Goal: Task Accomplishment & Management: Use online tool/utility

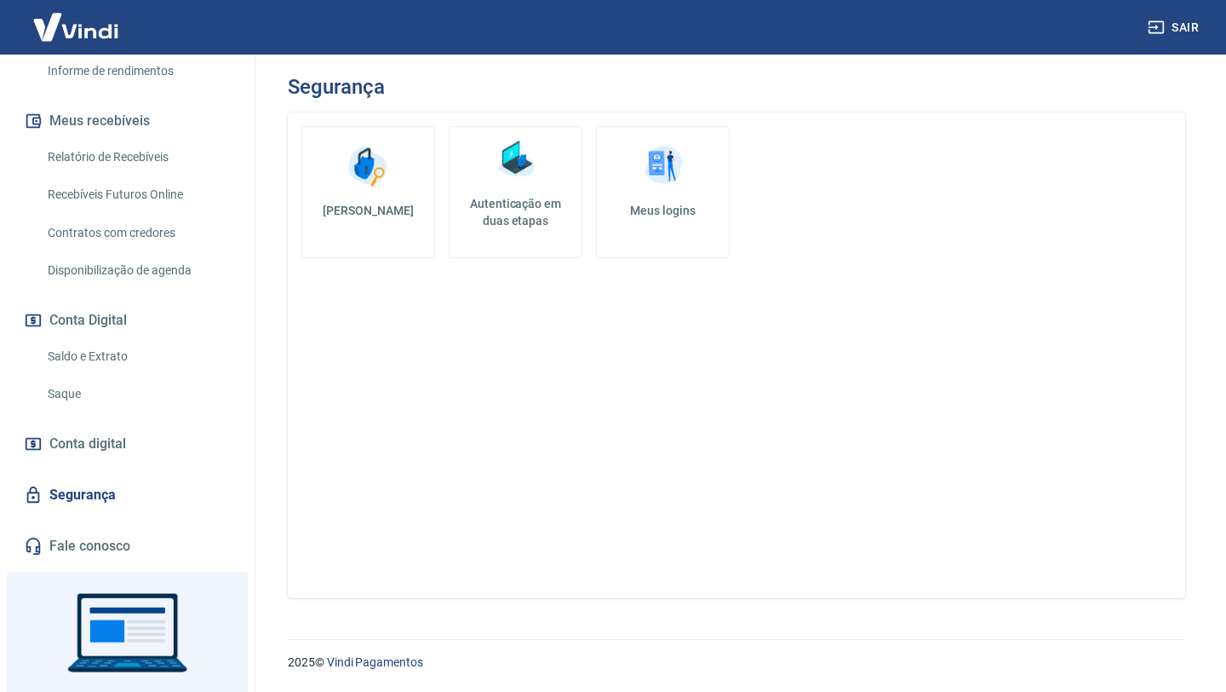
scroll to position [427, 0]
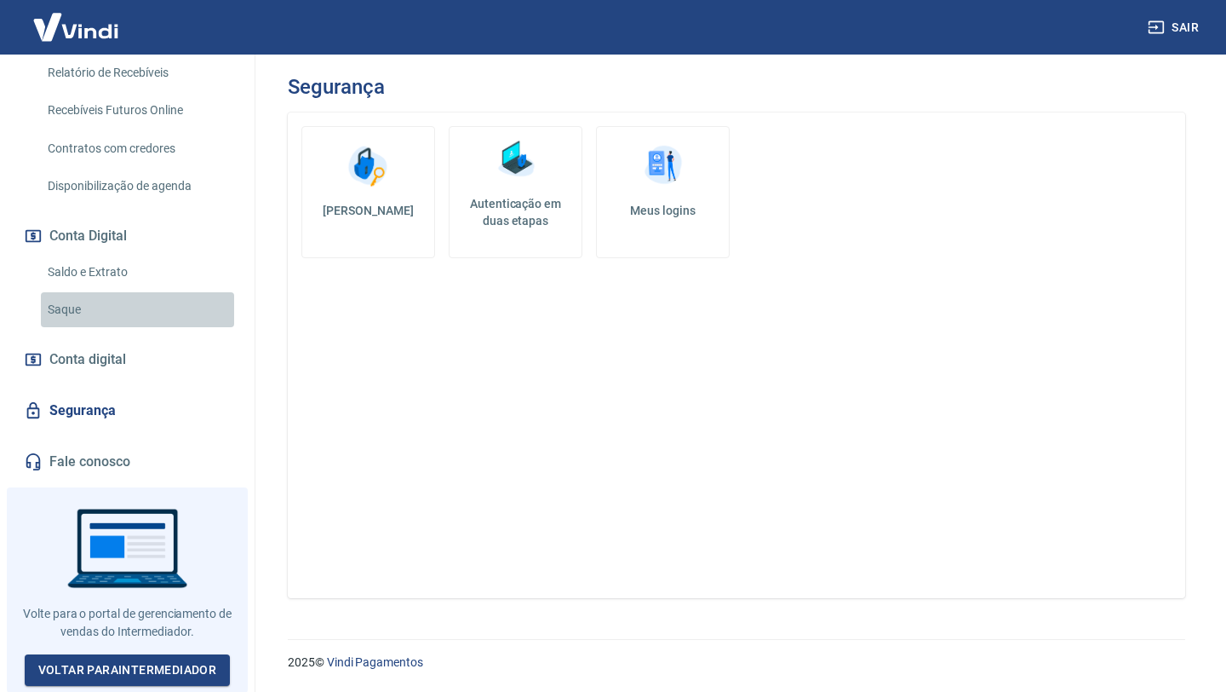
click at [125, 315] on link "Saque" at bounding box center [137, 309] width 193 height 35
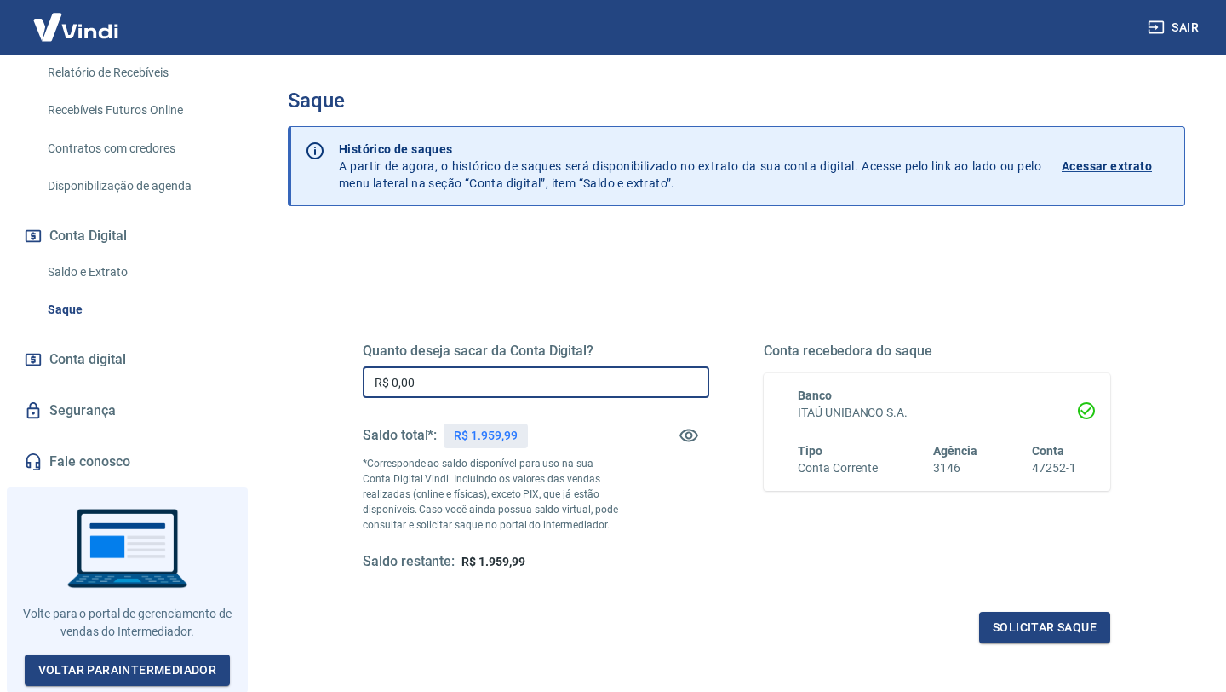
click at [492, 386] on input "R$ 0,00" at bounding box center [536, 382] width 347 height 32
type input "R$ 1.500,00"
click at [1019, 625] on button "Solicitar saque" at bounding box center [1044, 628] width 131 height 32
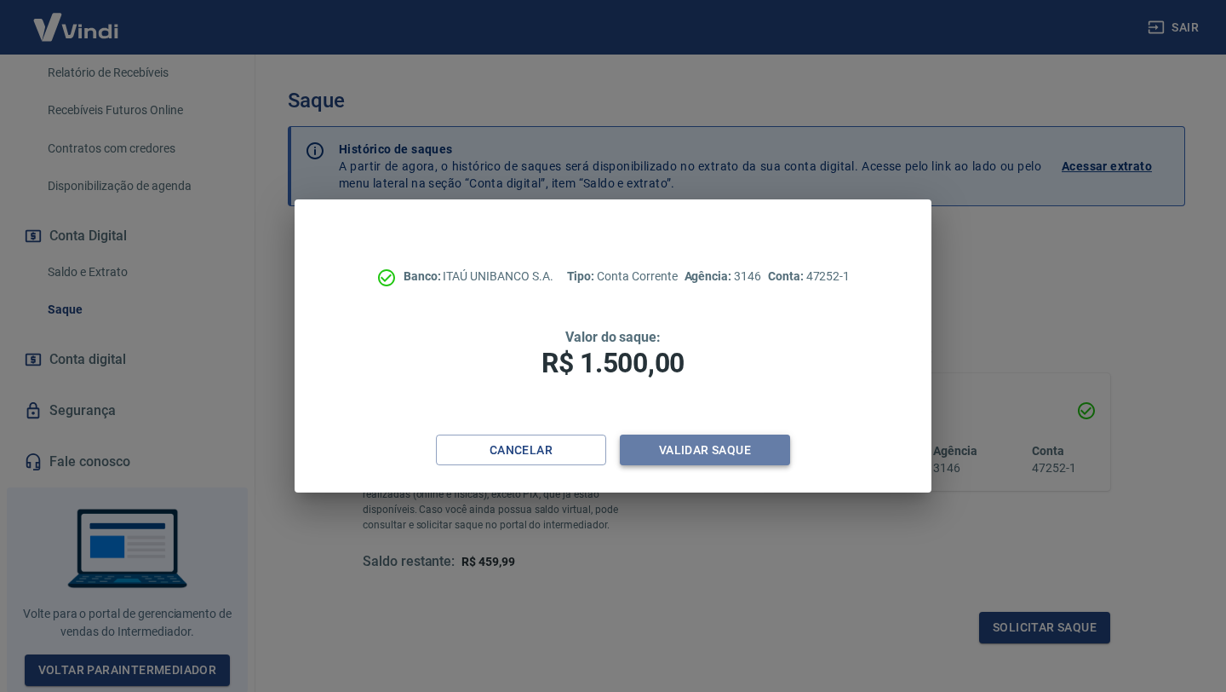
click at [693, 450] on button "Validar saque" at bounding box center [705, 450] width 170 height 32
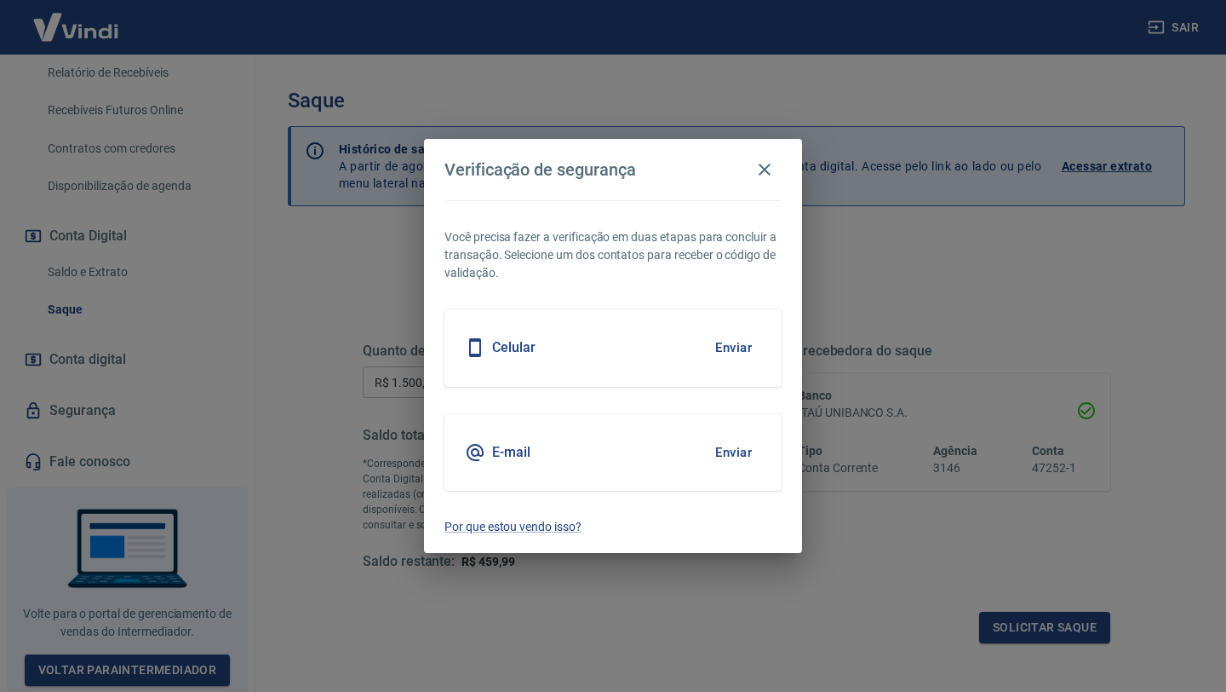
click at [738, 354] on button "Enviar" at bounding box center [733, 348] width 55 height 36
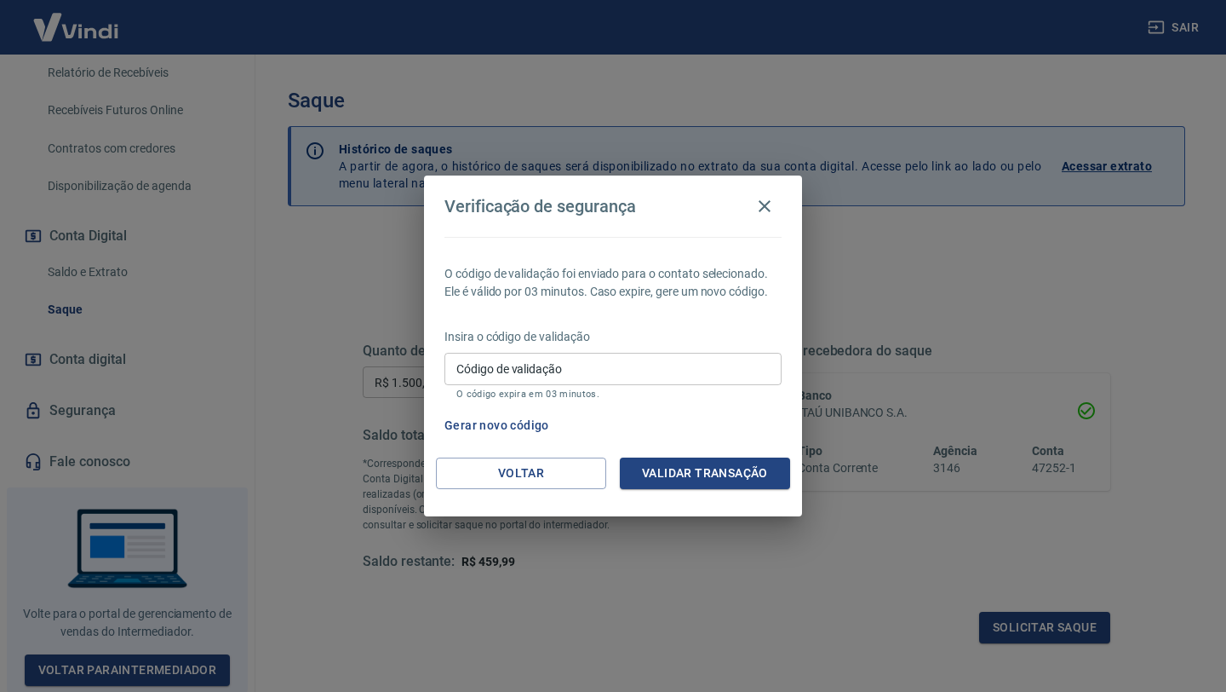
click at [727, 377] on input "Código de validação" at bounding box center [613, 369] width 337 height 32
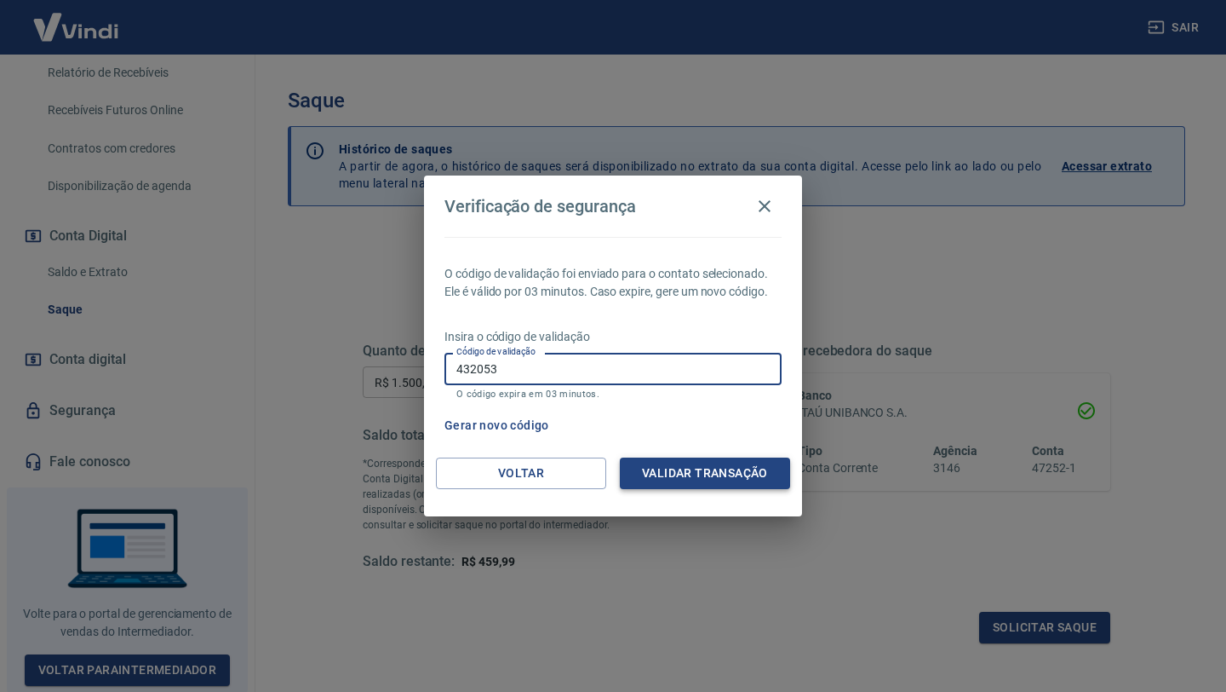
type input "432053"
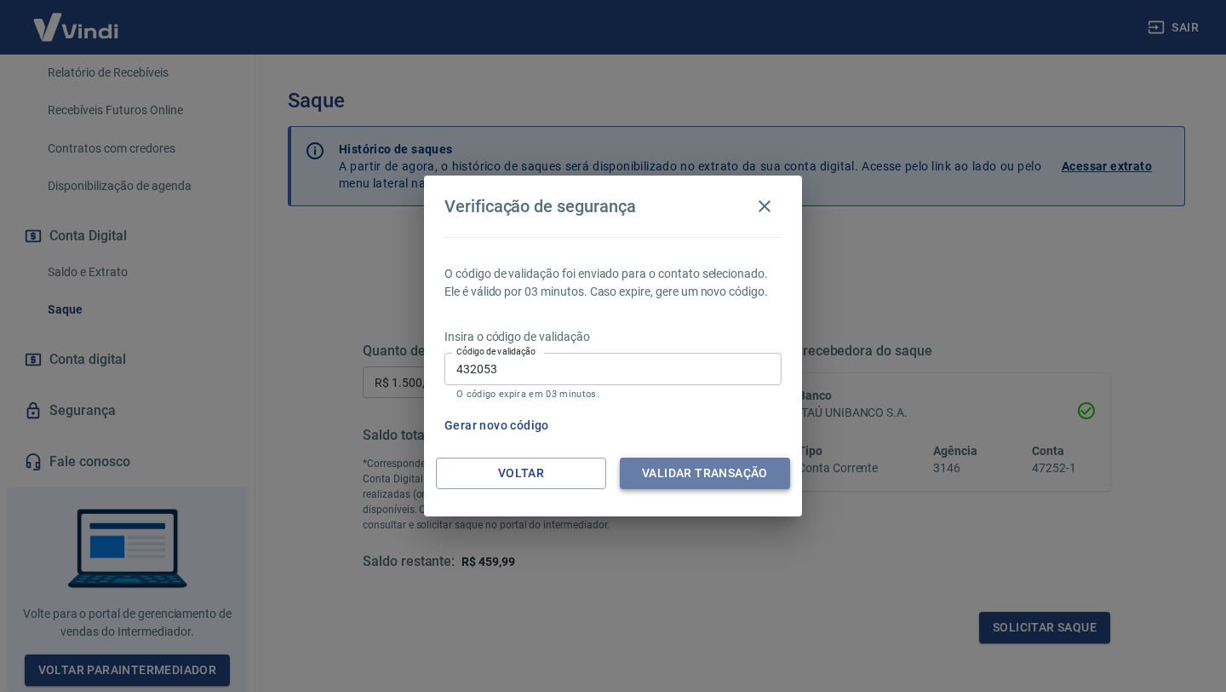
click at [698, 470] on button "Validar transação" at bounding box center [705, 473] width 170 height 32
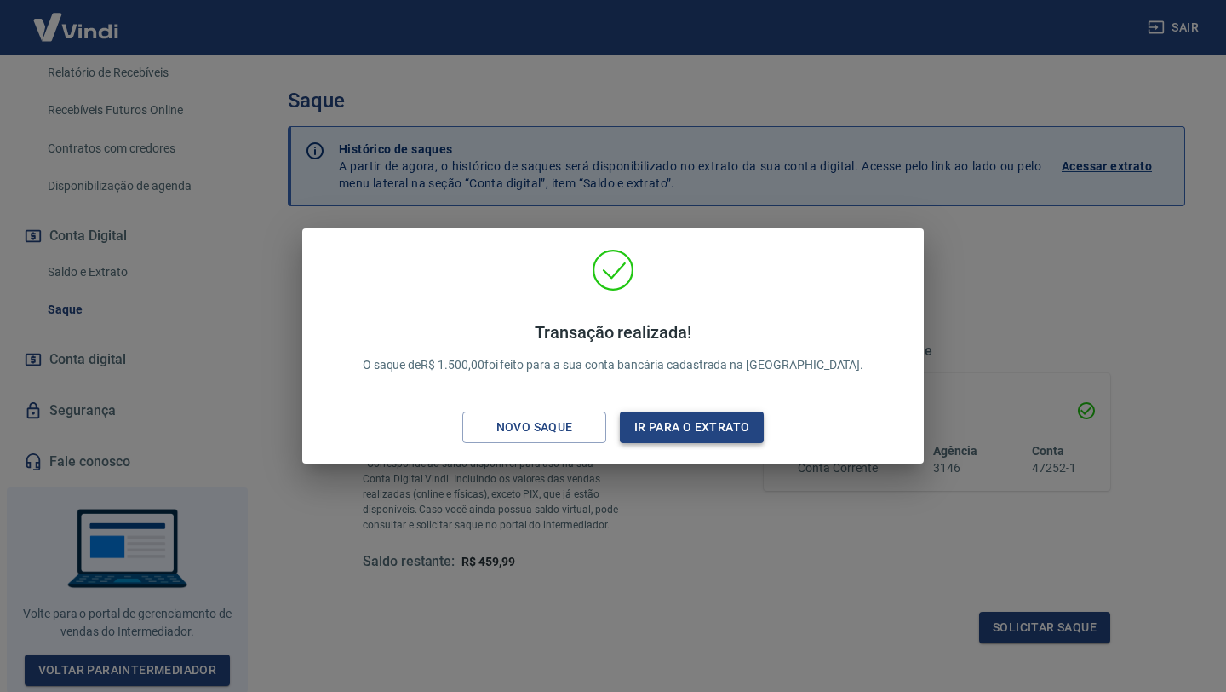
click at [645, 427] on button "Ir para o extrato" at bounding box center [692, 427] width 144 height 32
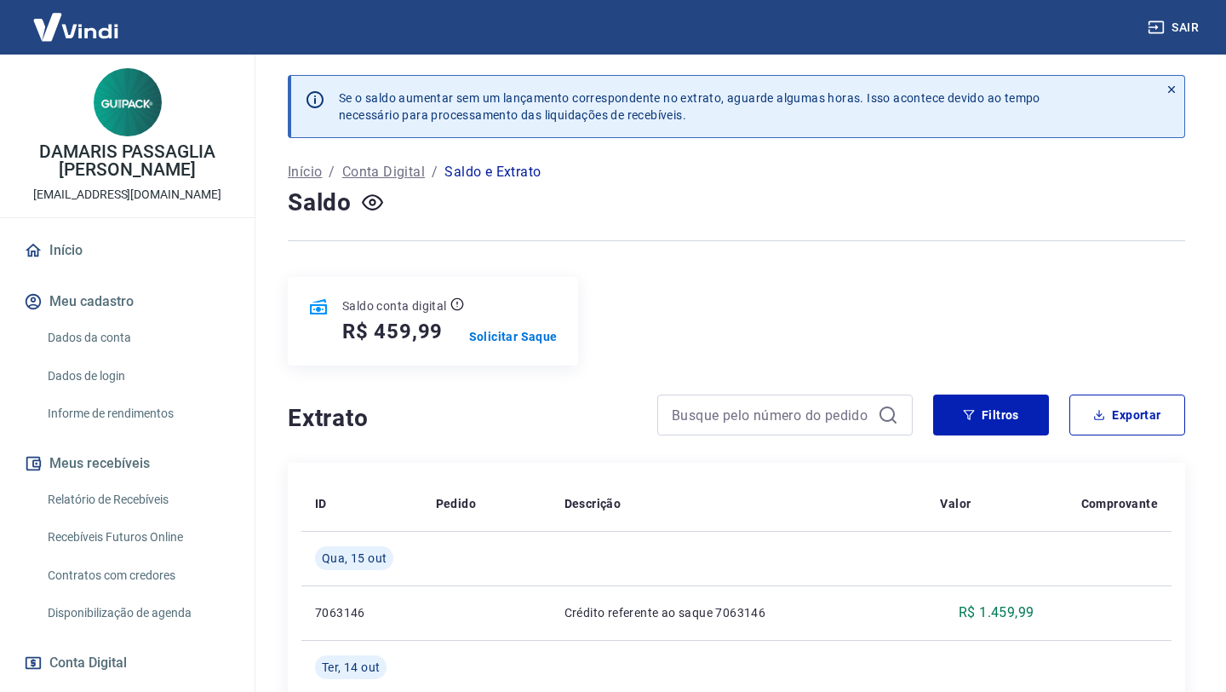
scroll to position [427, 0]
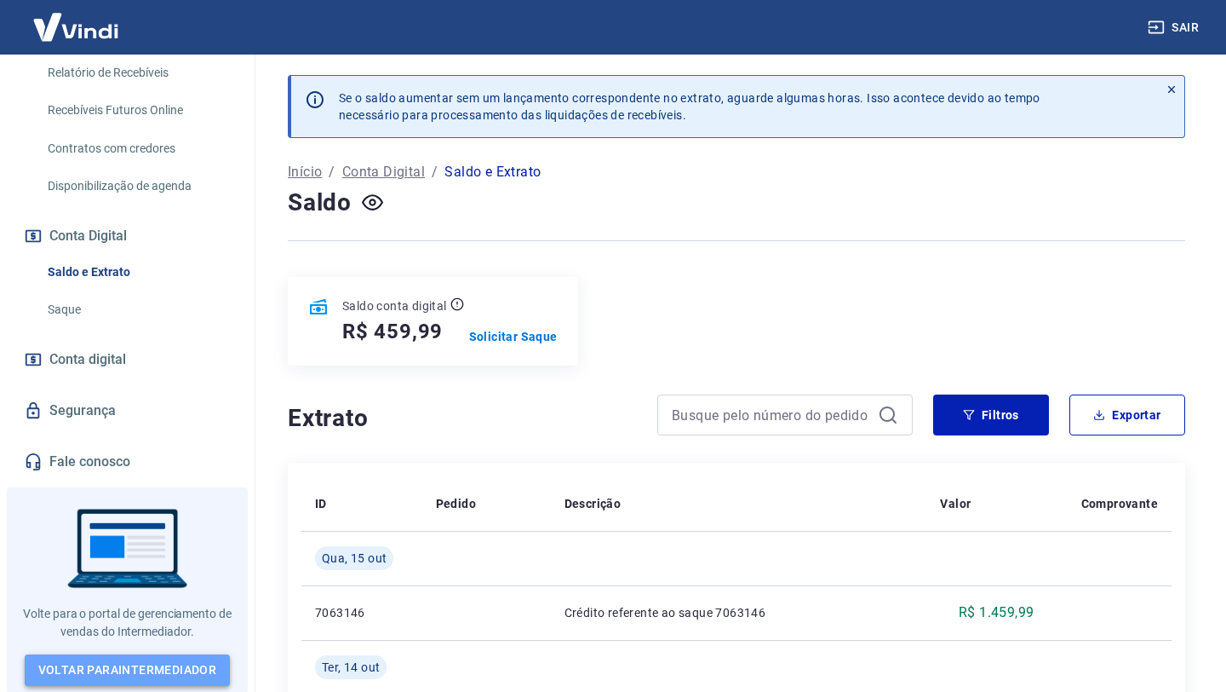
click at [125, 667] on link "Voltar para Intermediador" at bounding box center [128, 670] width 206 height 32
